Goal: Information Seeking & Learning: Check status

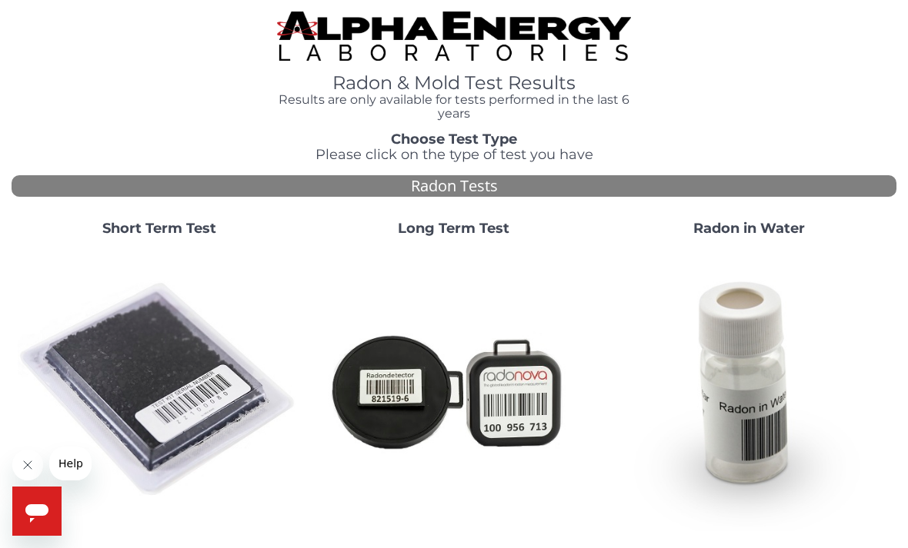
click at [190, 395] on img at bounding box center [159, 390] width 282 height 282
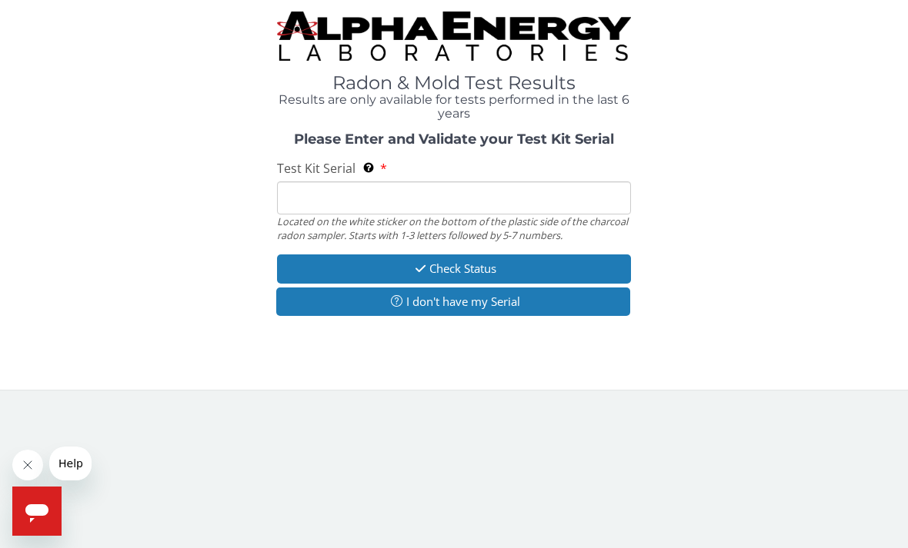
click at [325, 203] on input "Test Kit Serial Located on the white sticker on the bottom of the plastic side …" at bounding box center [454, 198] width 354 height 33
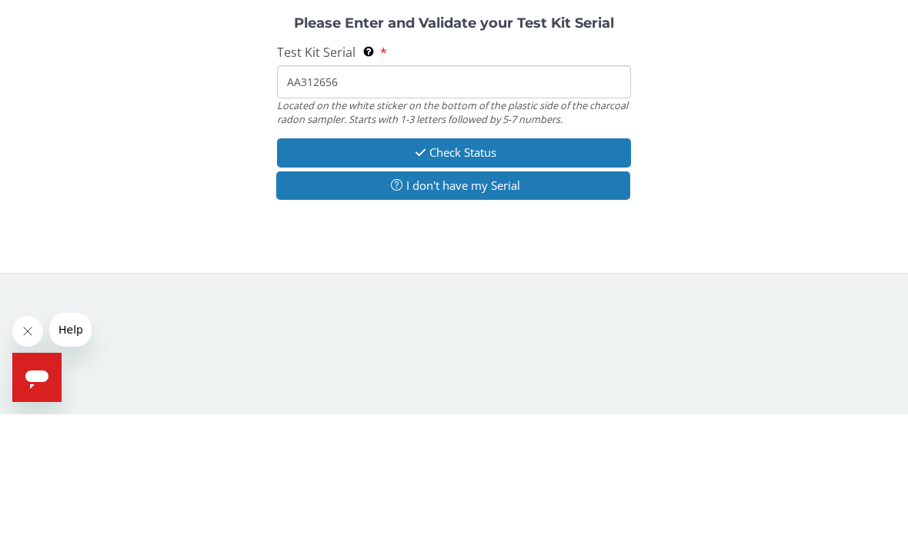
type input "AA312656"
click at [494, 272] on button "Check Status" at bounding box center [454, 286] width 354 height 28
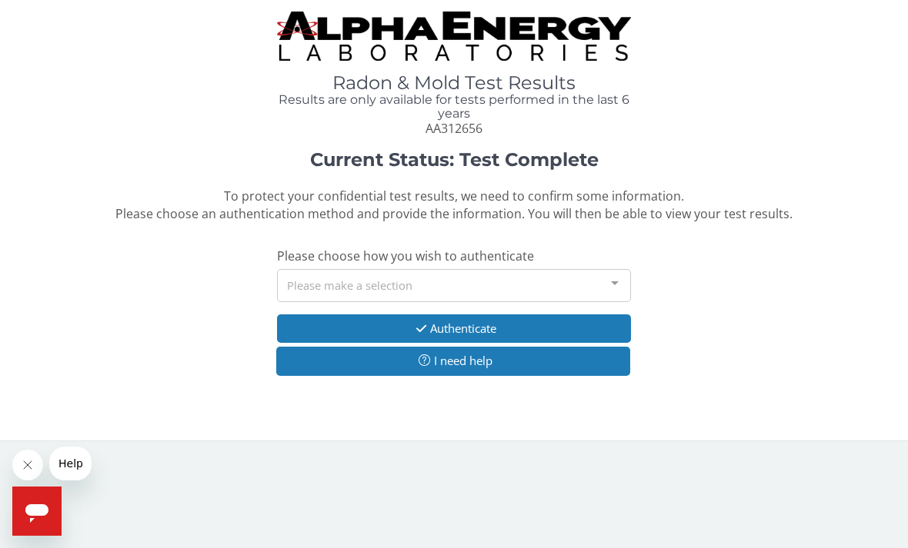
click at [614, 281] on div at bounding box center [614, 284] width 31 height 29
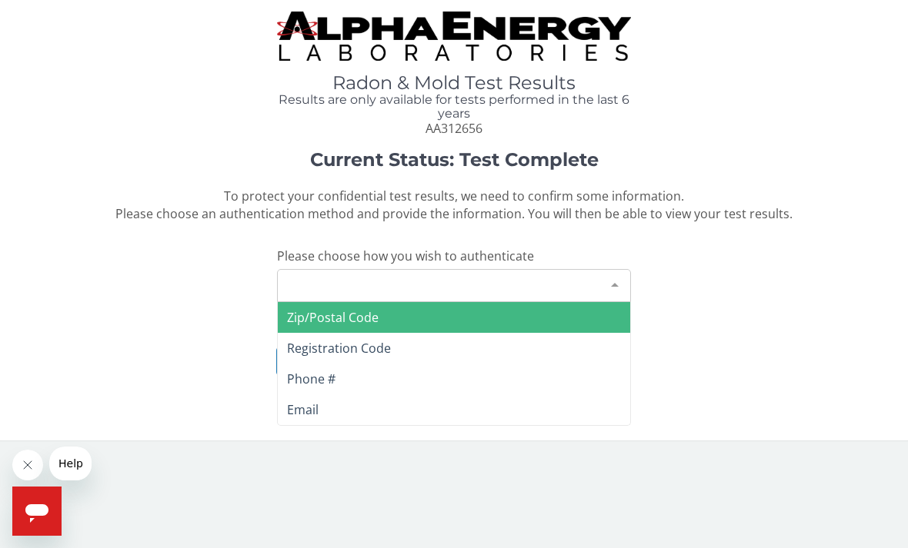
click at [445, 303] on span "Zip/Postal Code" at bounding box center [454, 317] width 352 height 31
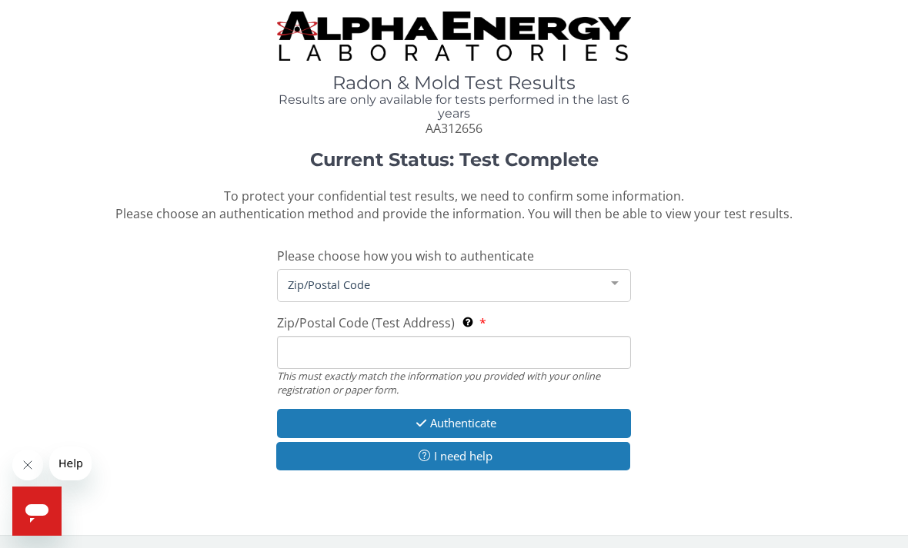
click at [365, 347] on input "Zip/Postal Code (Test Address) This must exactly match the information you prov…" at bounding box center [454, 352] width 354 height 33
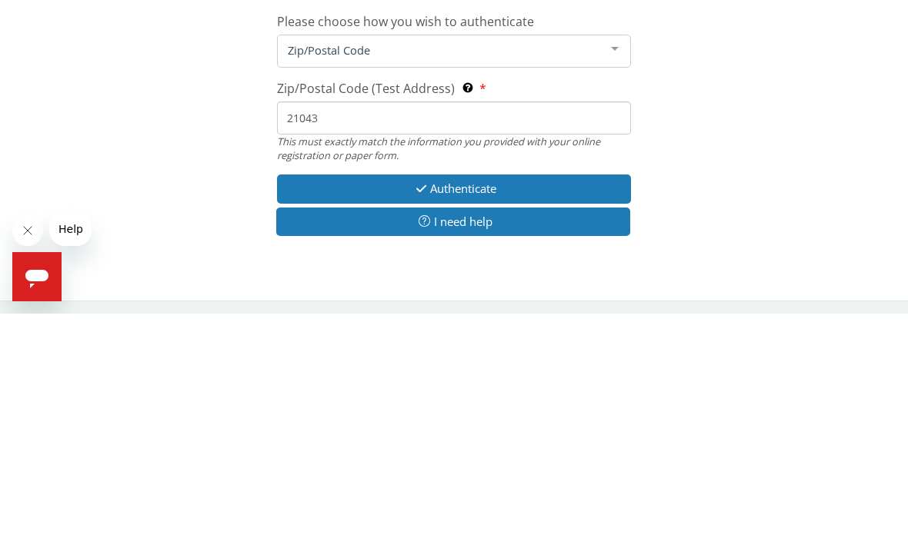
type input "21043"
click at [501, 409] on button "Authenticate" at bounding box center [454, 423] width 354 height 28
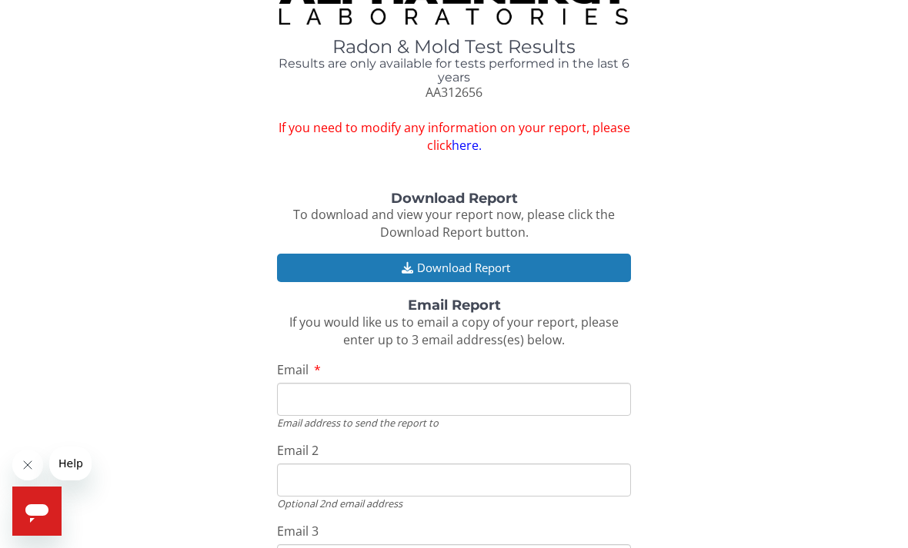
scroll to position [37, 0]
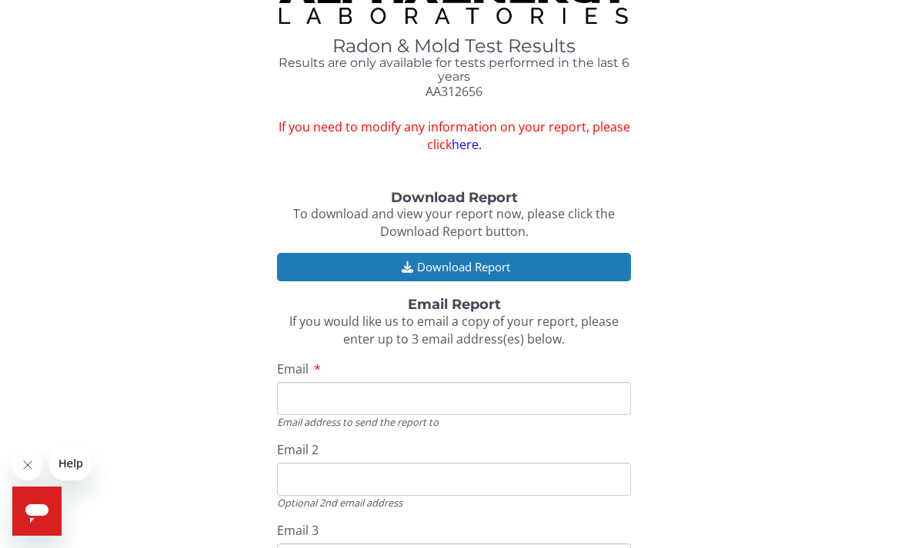
click at [482, 259] on button "Download Report" at bounding box center [454, 267] width 354 height 28
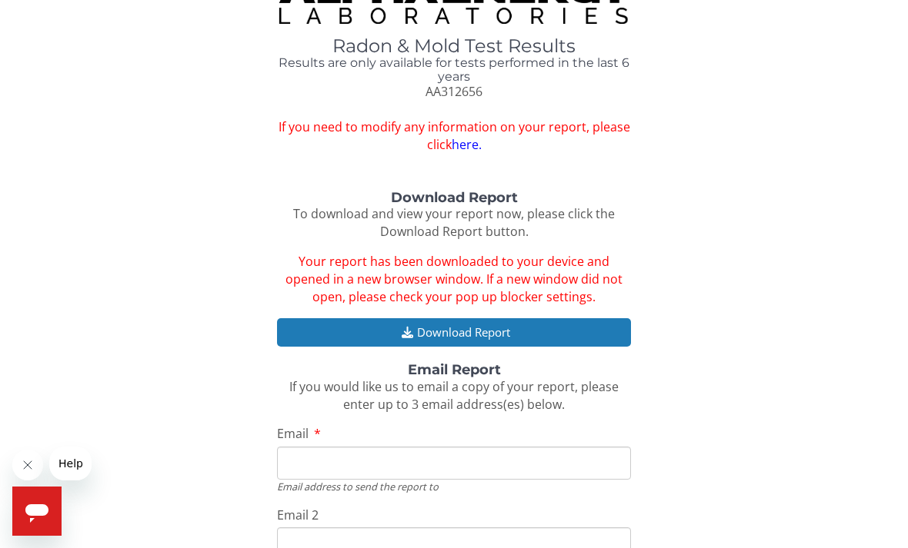
scroll to position [86, 0]
